Goal: Use online tool/utility: Utilize a website feature to perform a specific function

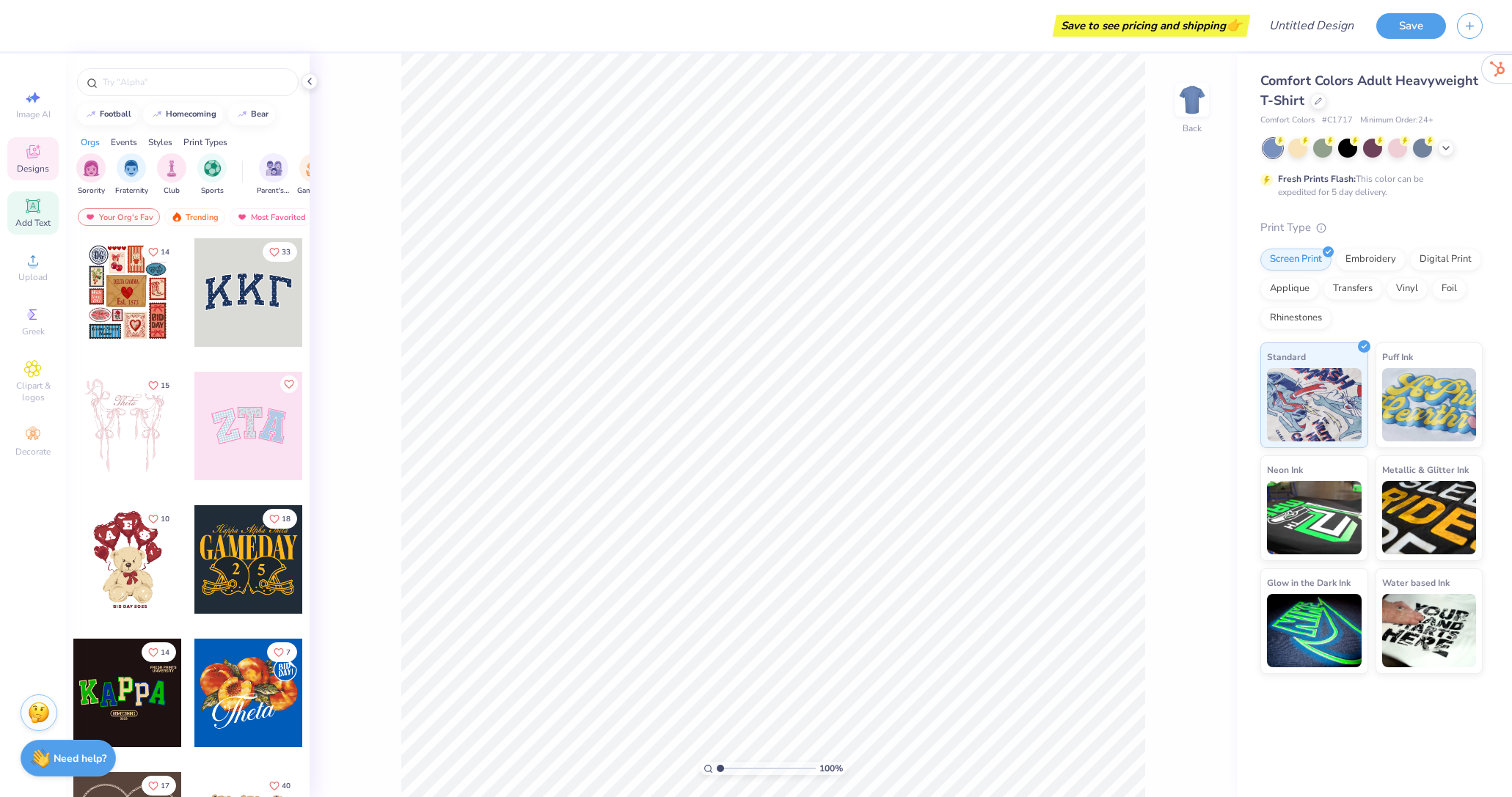
click at [38, 205] on icon at bounding box center [33, 205] width 11 height 11
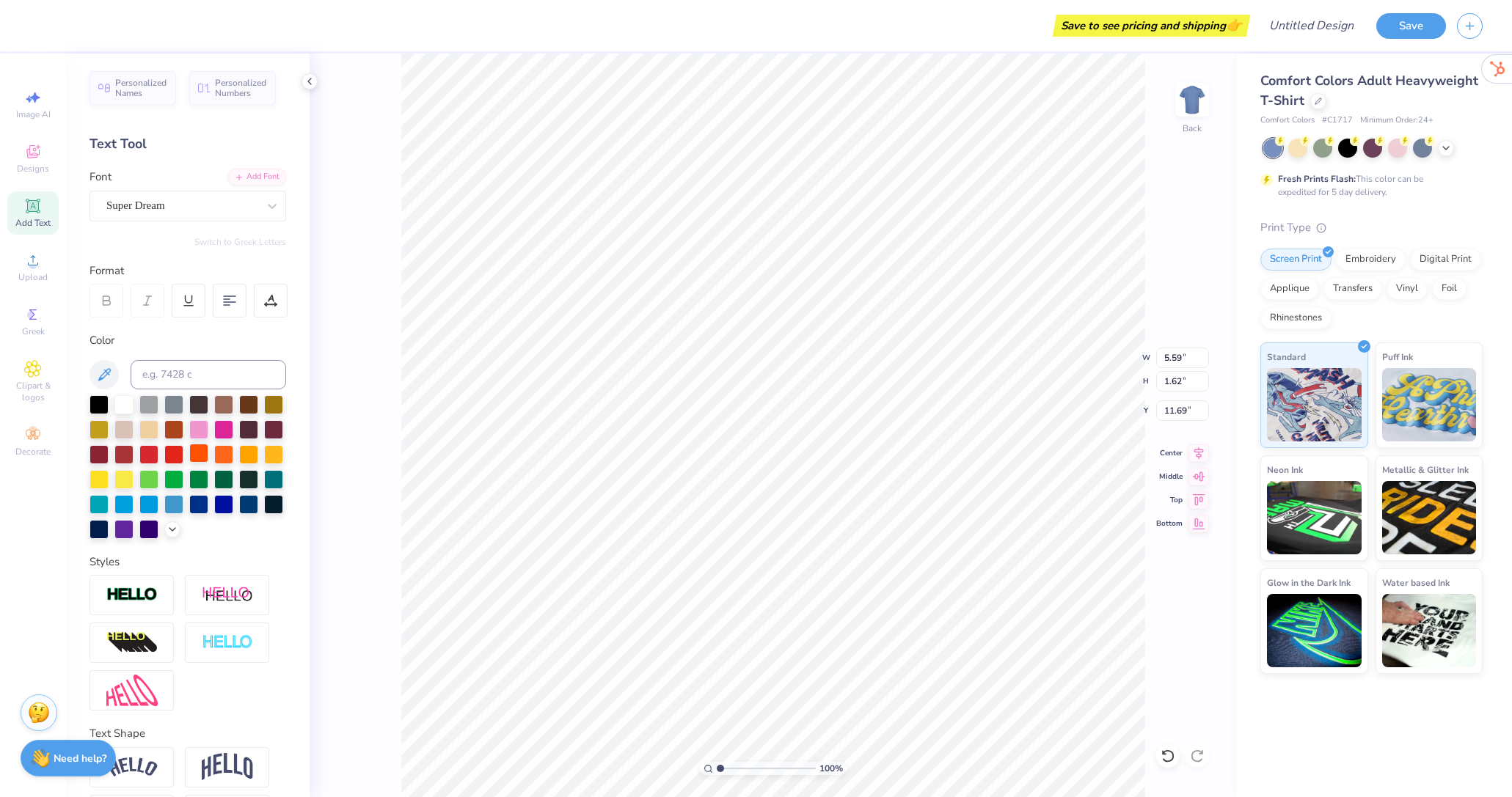
scroll to position [55, 0]
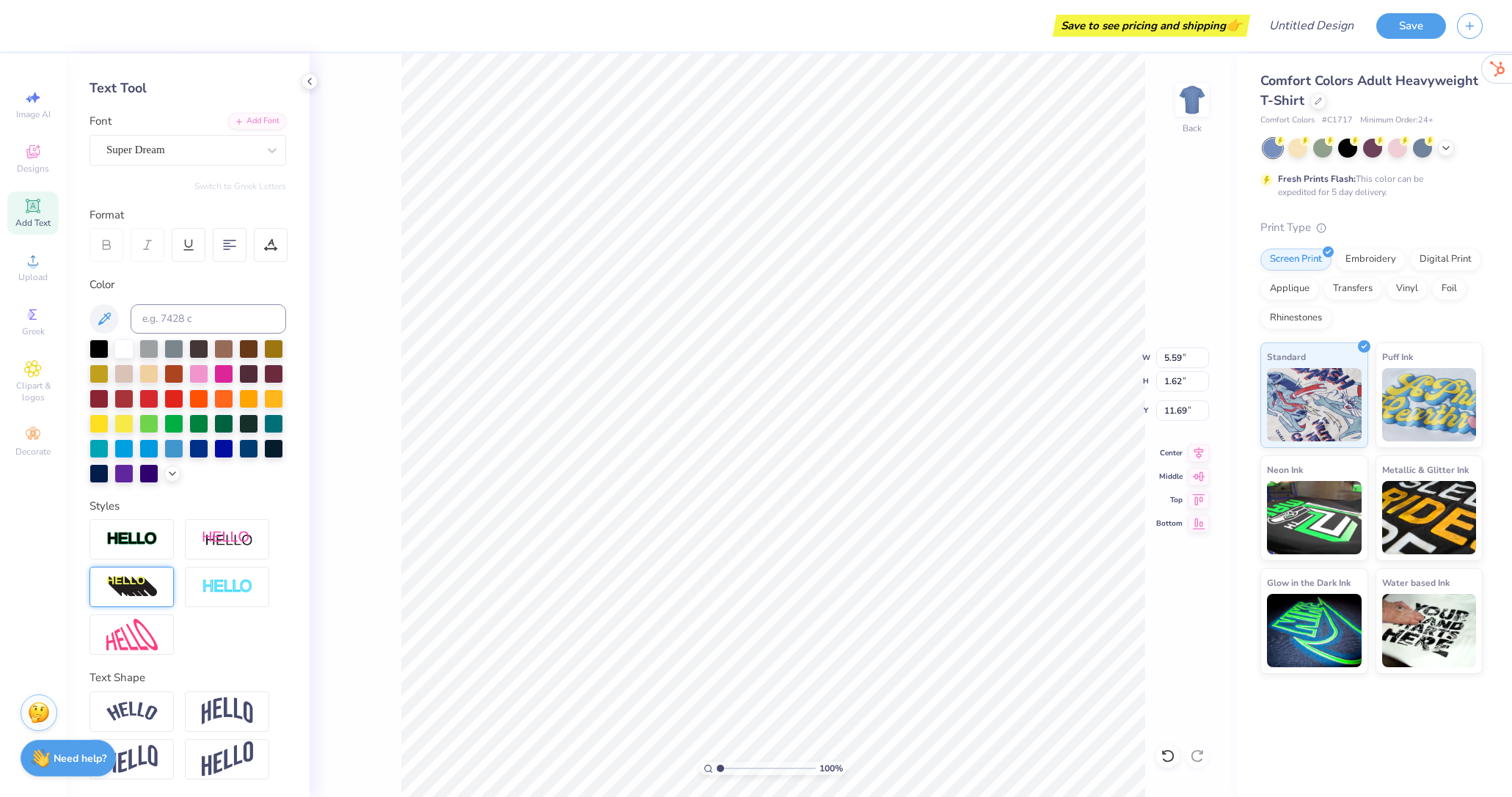
click at [132, 581] on img at bounding box center [132, 587] width 51 height 24
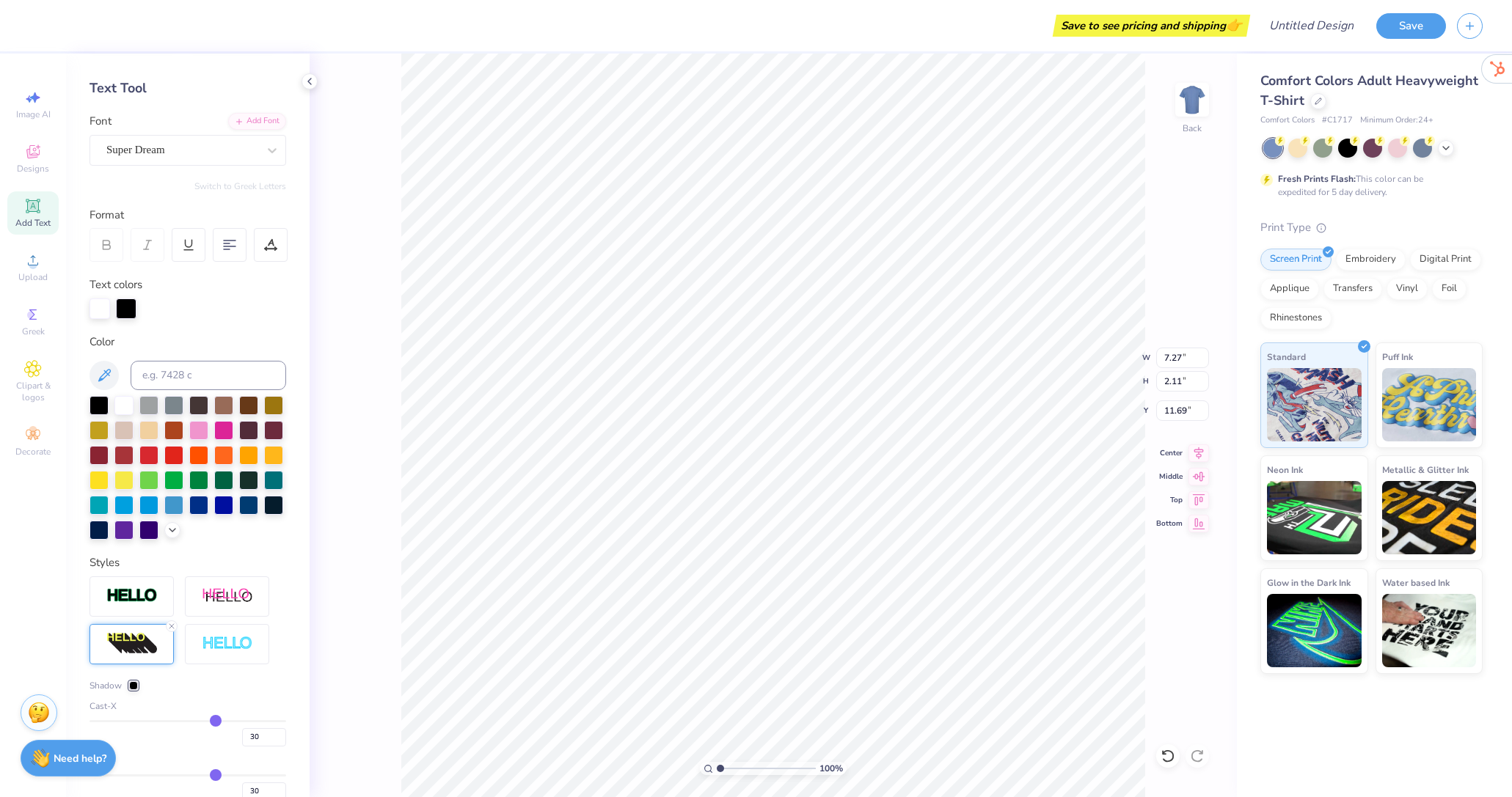
type input "7.27"
type input "2.11"
click at [30, 267] on circle at bounding box center [33, 264] width 8 height 8
click at [32, 327] on span "Greek" at bounding box center [33, 332] width 23 height 12
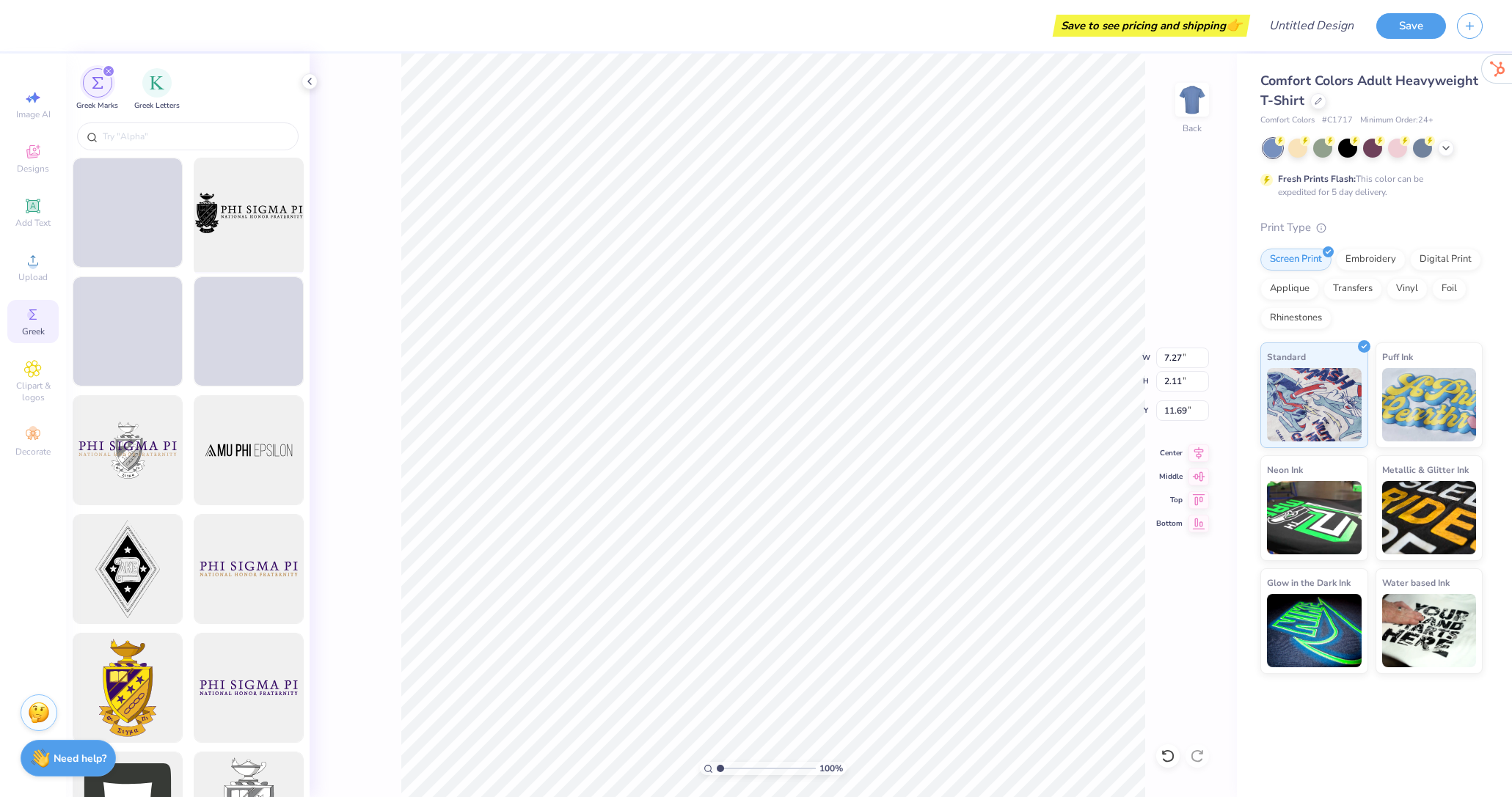
click at [236, 228] on div at bounding box center [248, 213] width 121 height 121
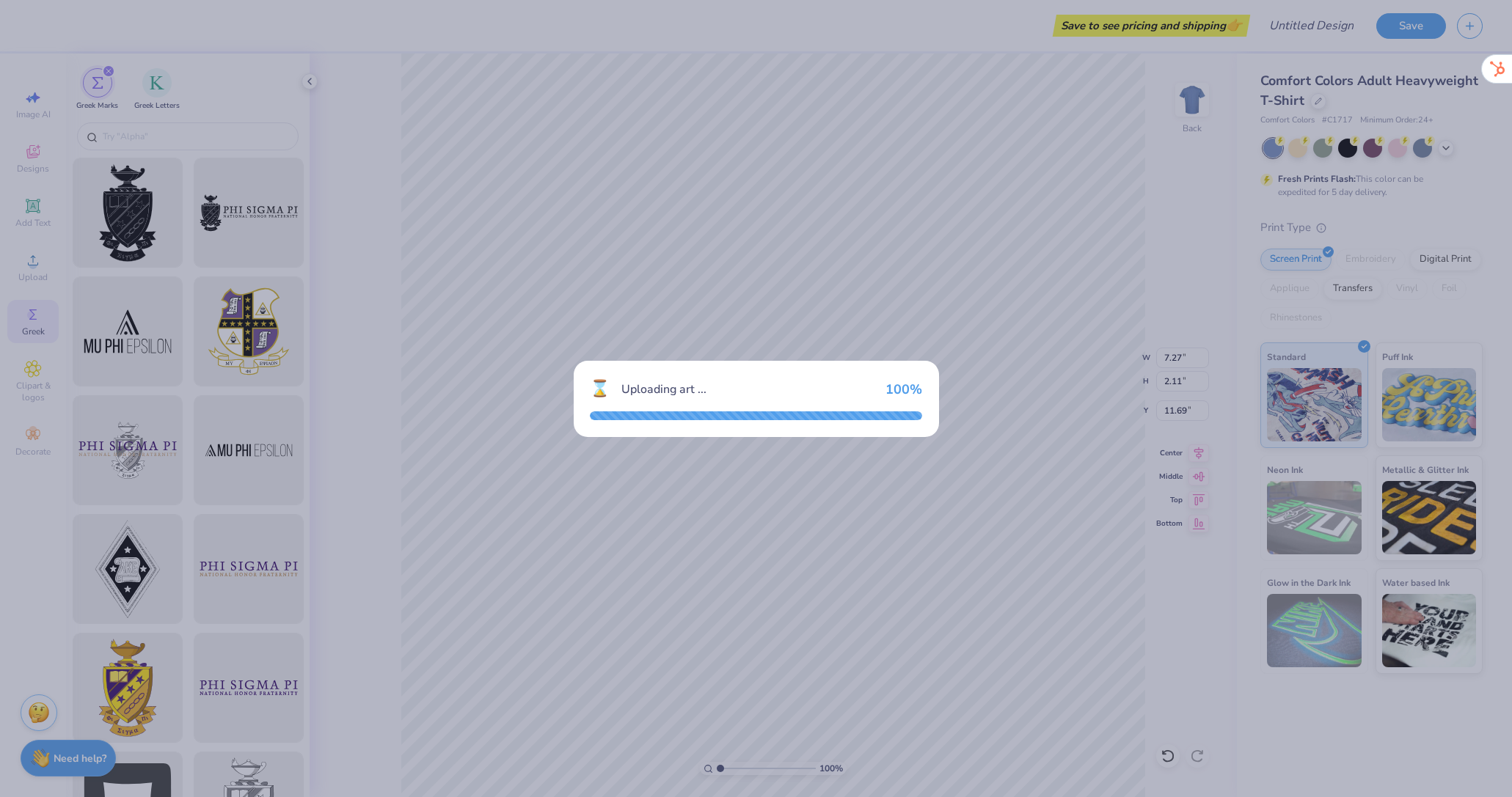
type input "14.17"
type input "5.38"
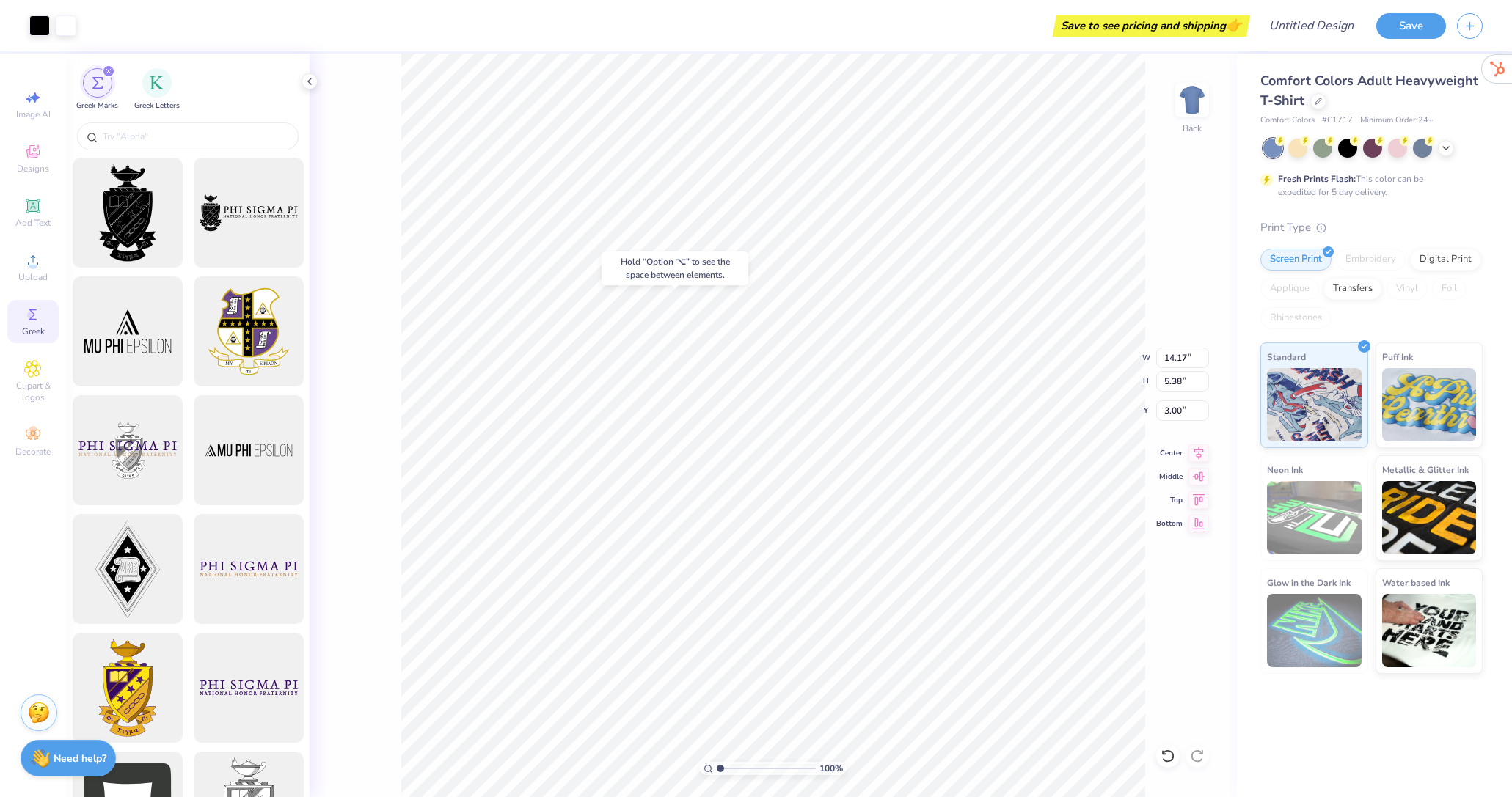
type input "6.31"
